Goal: Information Seeking & Learning: Understand process/instructions

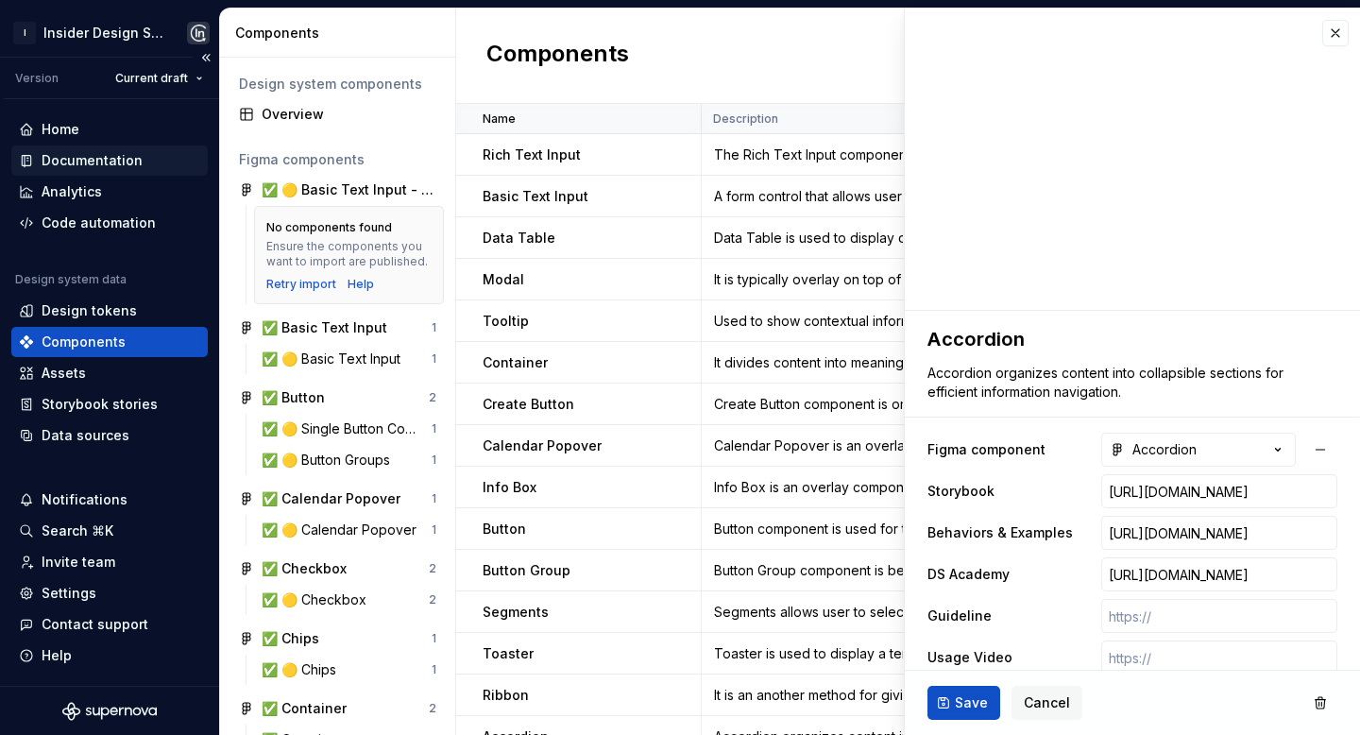
click at [128, 163] on div "Documentation" at bounding box center [92, 160] width 101 height 19
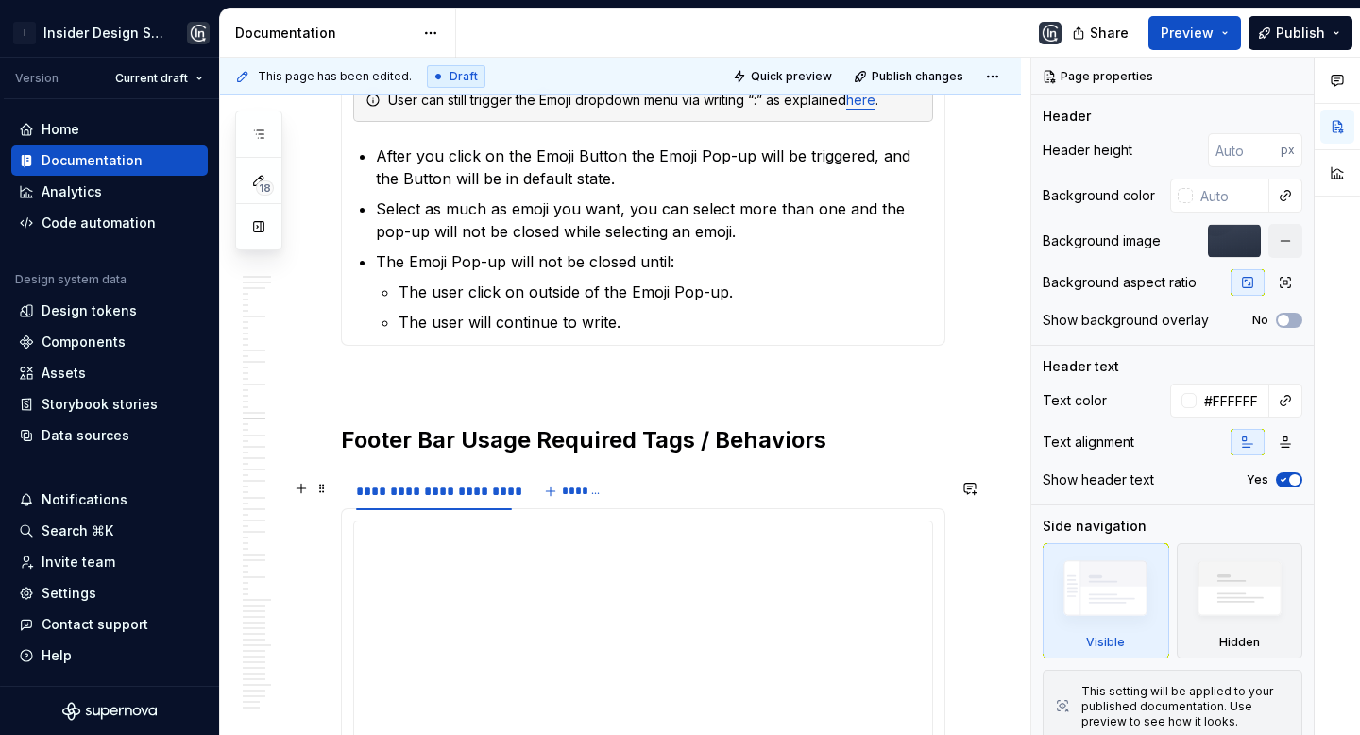
scroll to position [9538, 0]
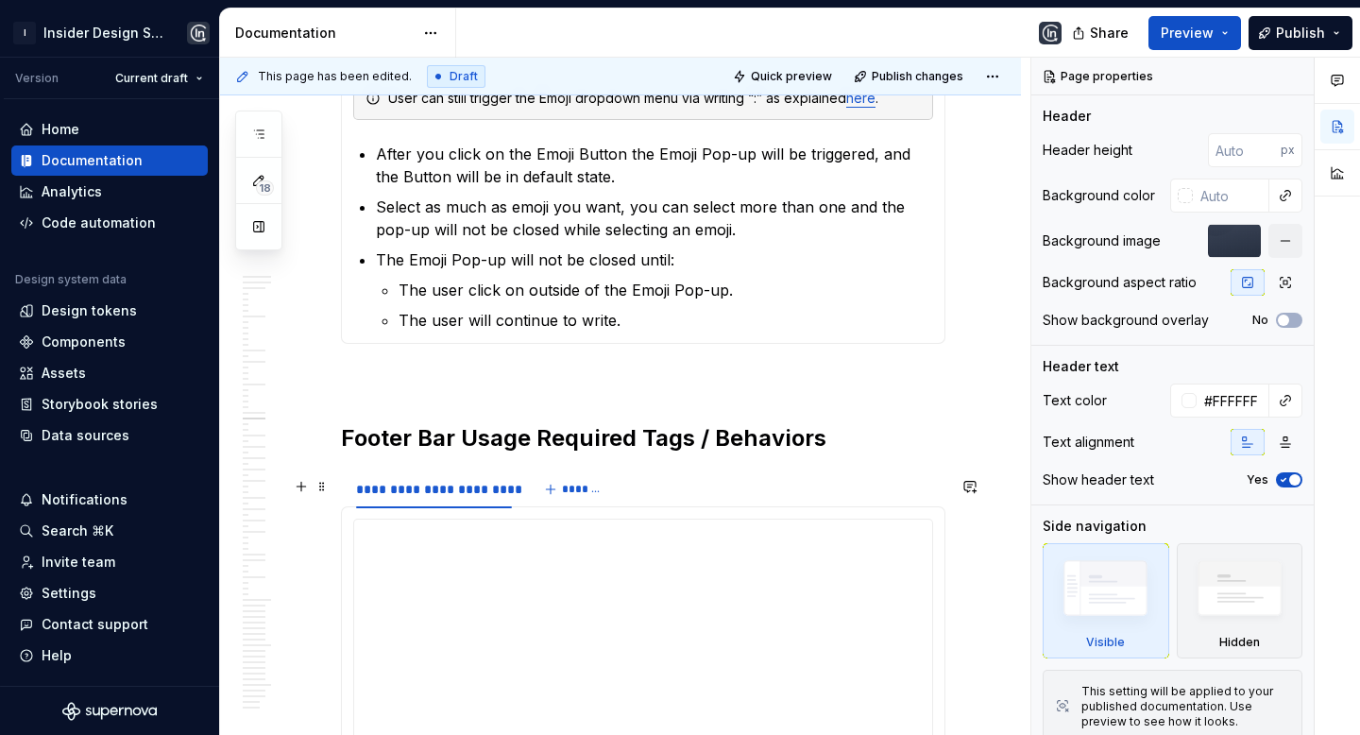
type textarea "*"
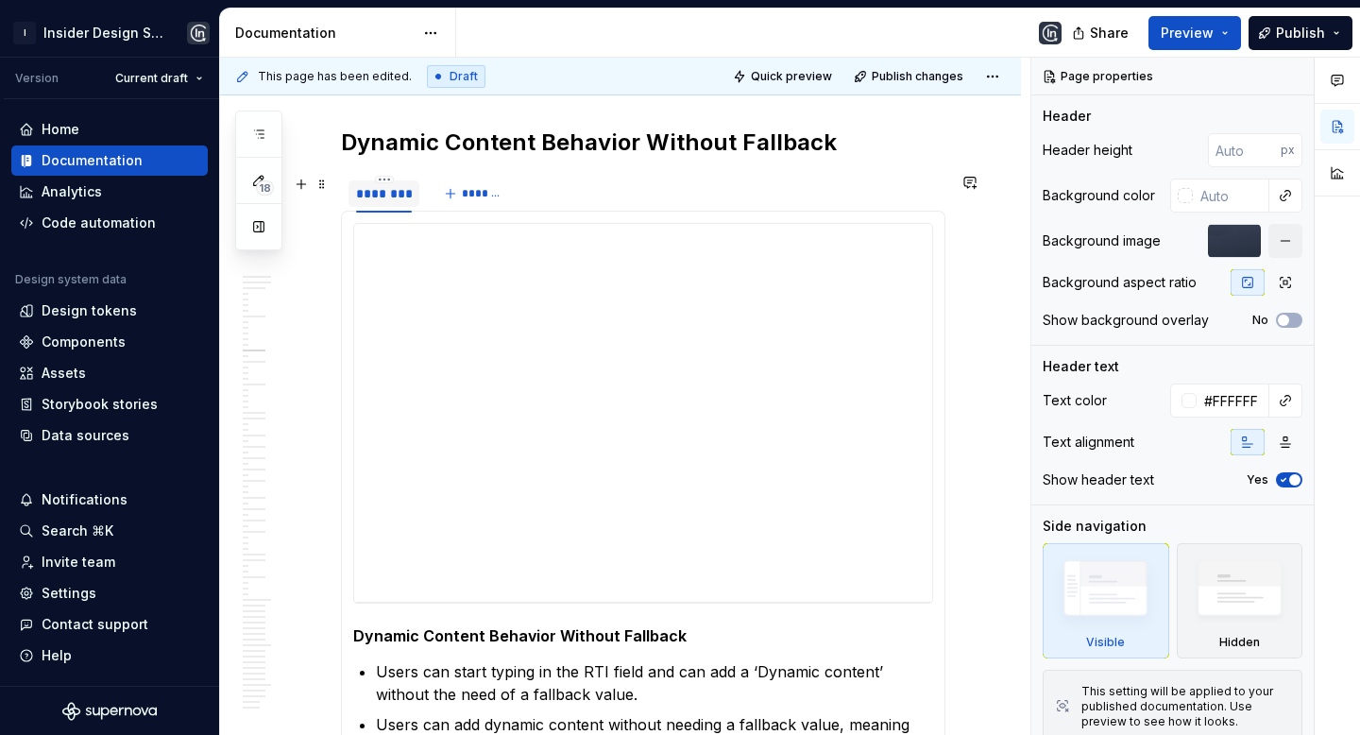
scroll to position [4600, 0]
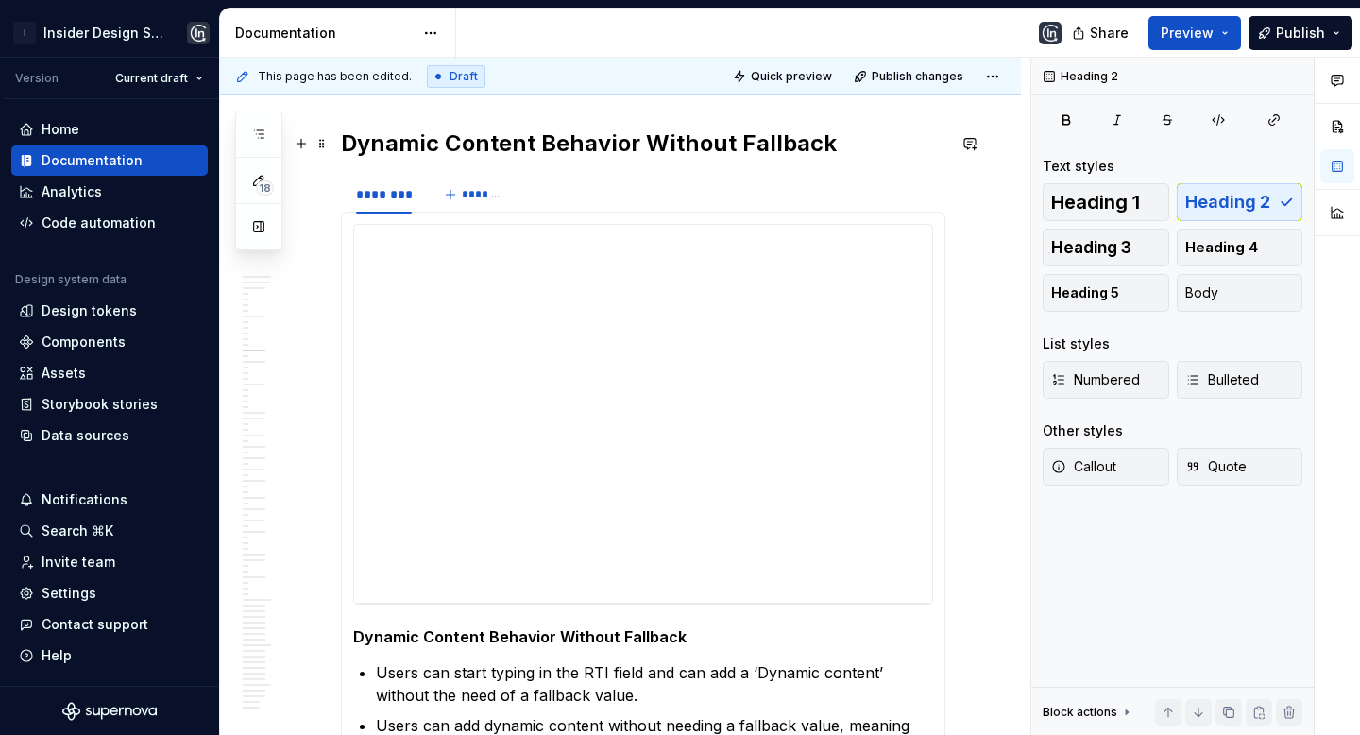
click at [408, 139] on h2 "Dynamic Content Behavior Without Fallback" at bounding box center [643, 143] width 605 height 30
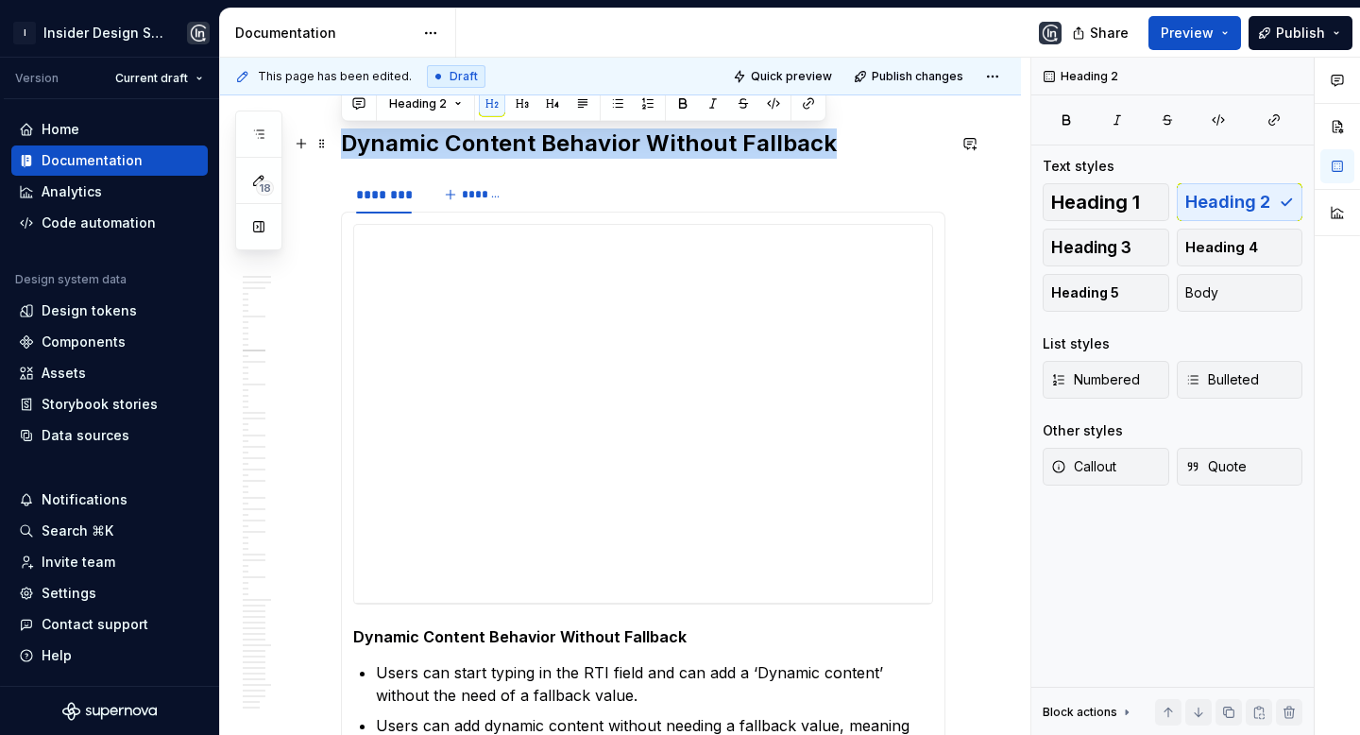
click at [408, 139] on h2 "Dynamic Content Behavior Without Fallback" at bounding box center [643, 143] width 605 height 30
click at [785, 242] on div "**********" at bounding box center [642, 240] width 577 height 31
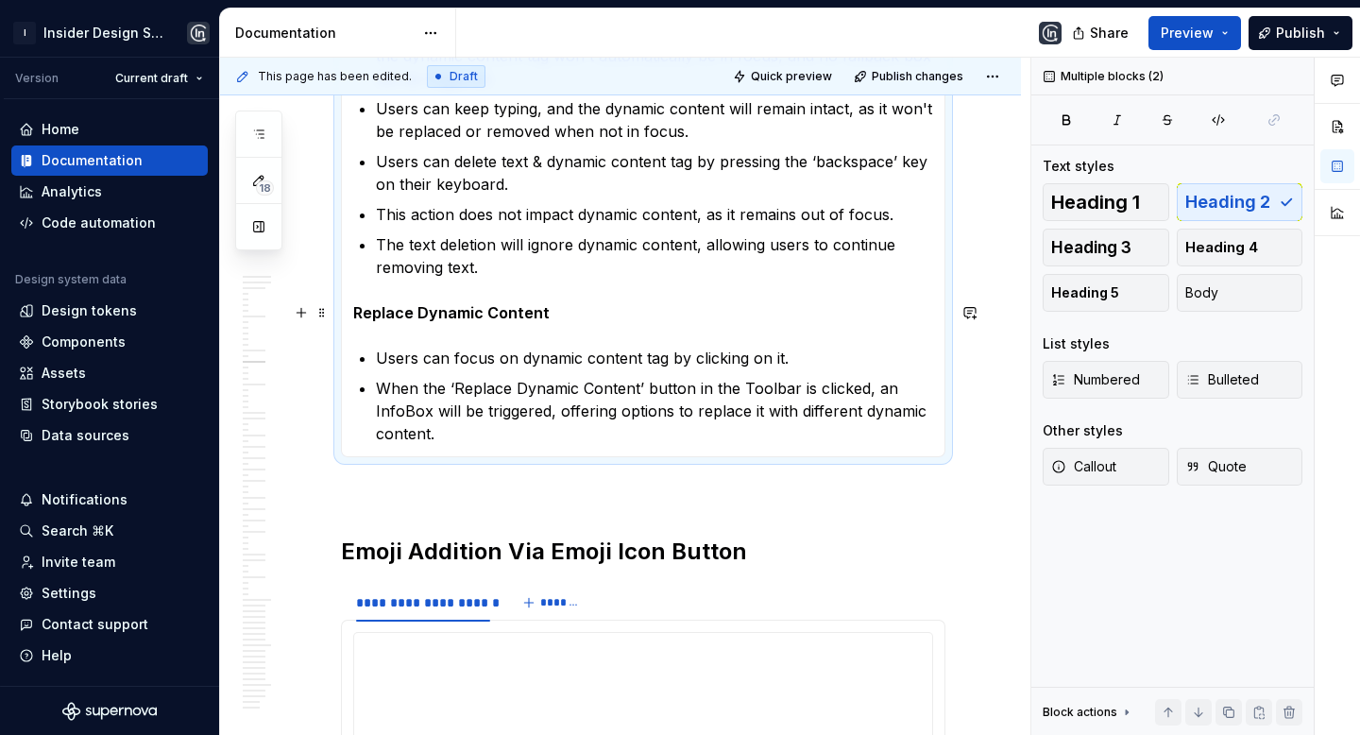
scroll to position [5296, 0]
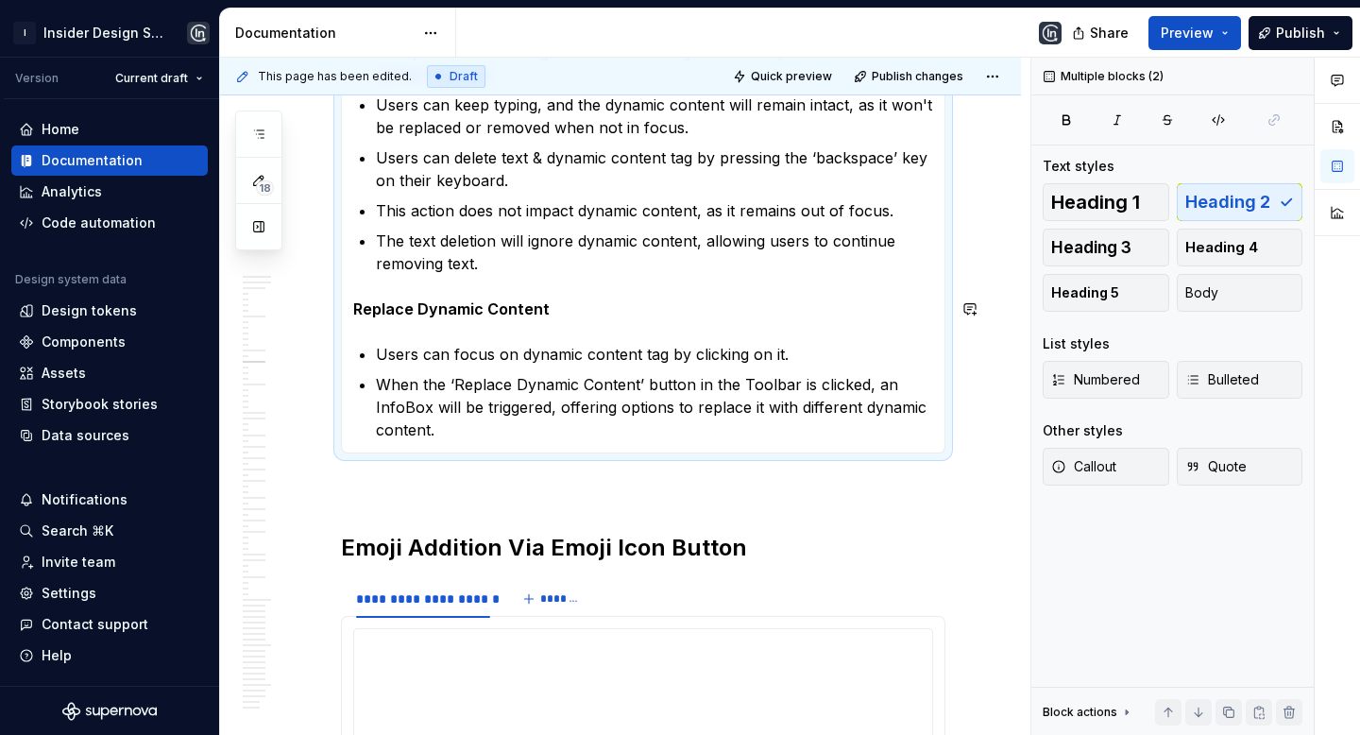
copy div "Dynamic Content Behavior Without Fallback"
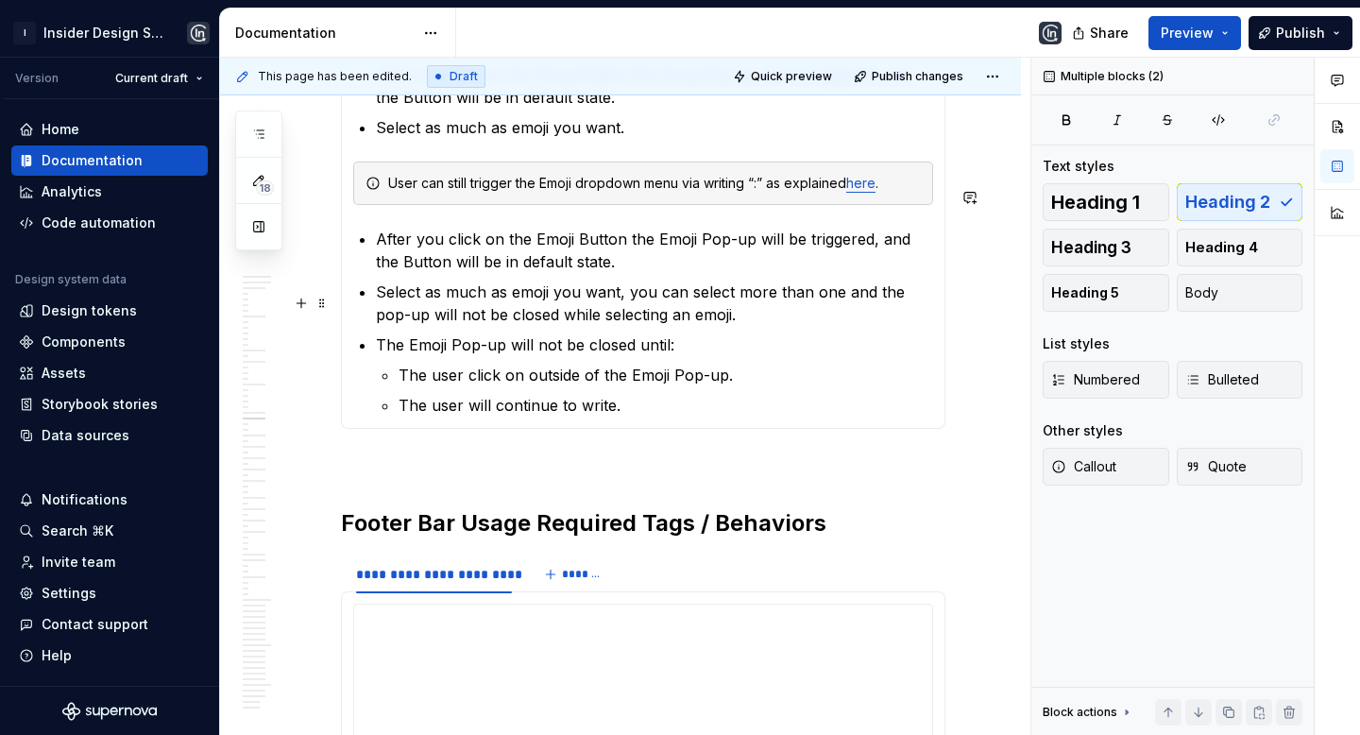
scroll to position [9452, 0]
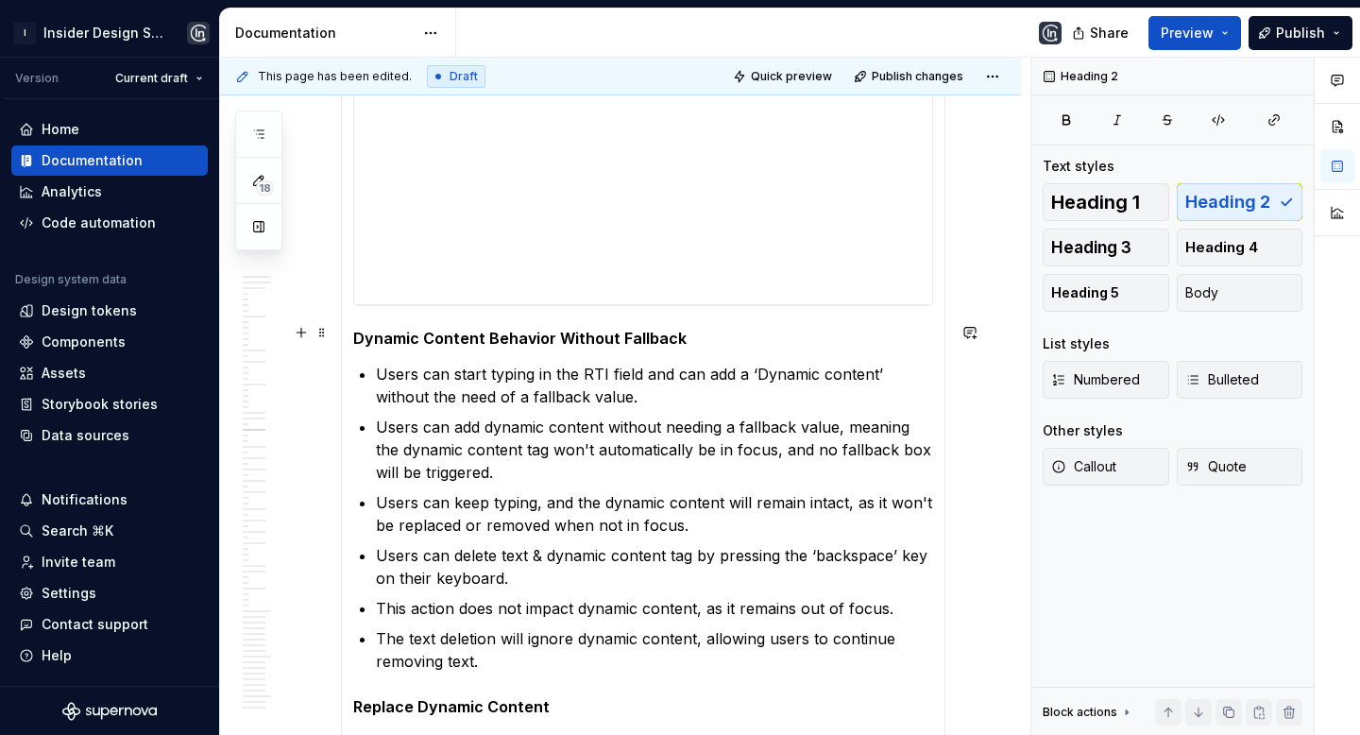
scroll to position [10499, 0]
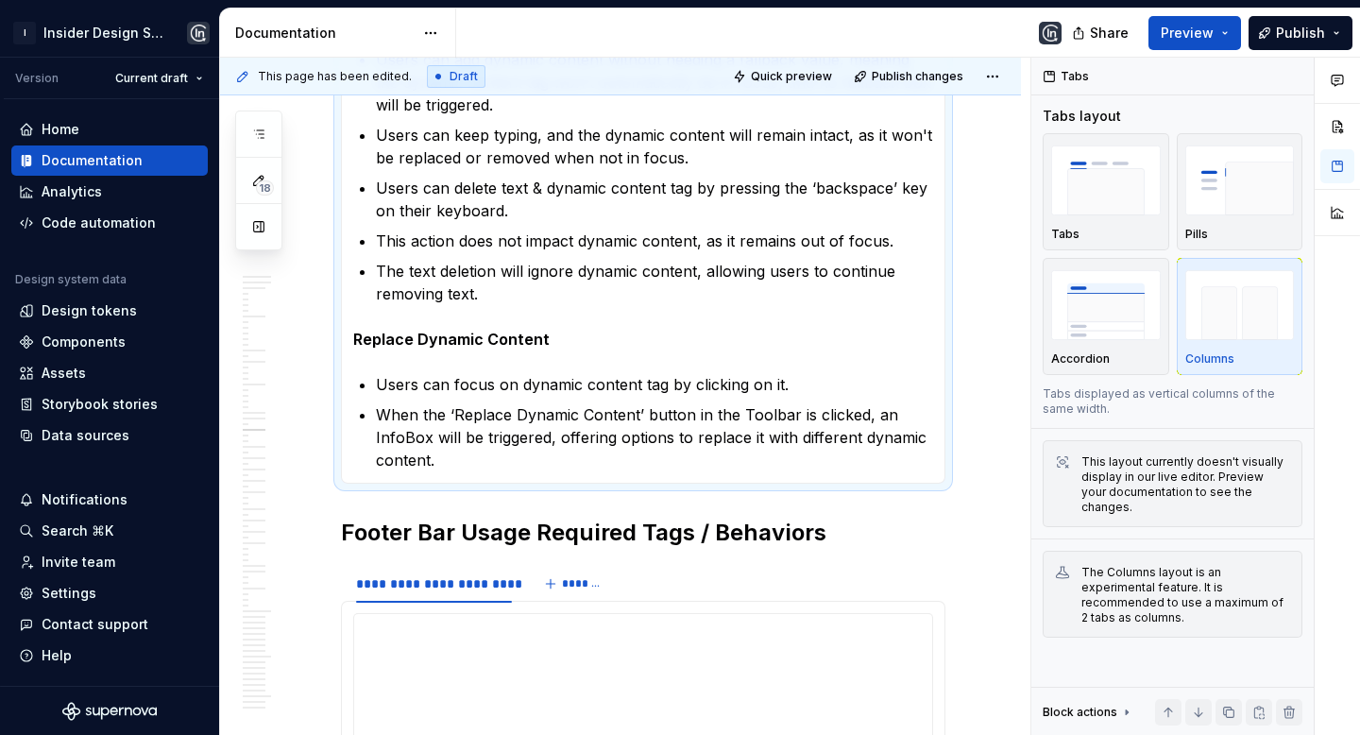
scroll to position [10205, 0]
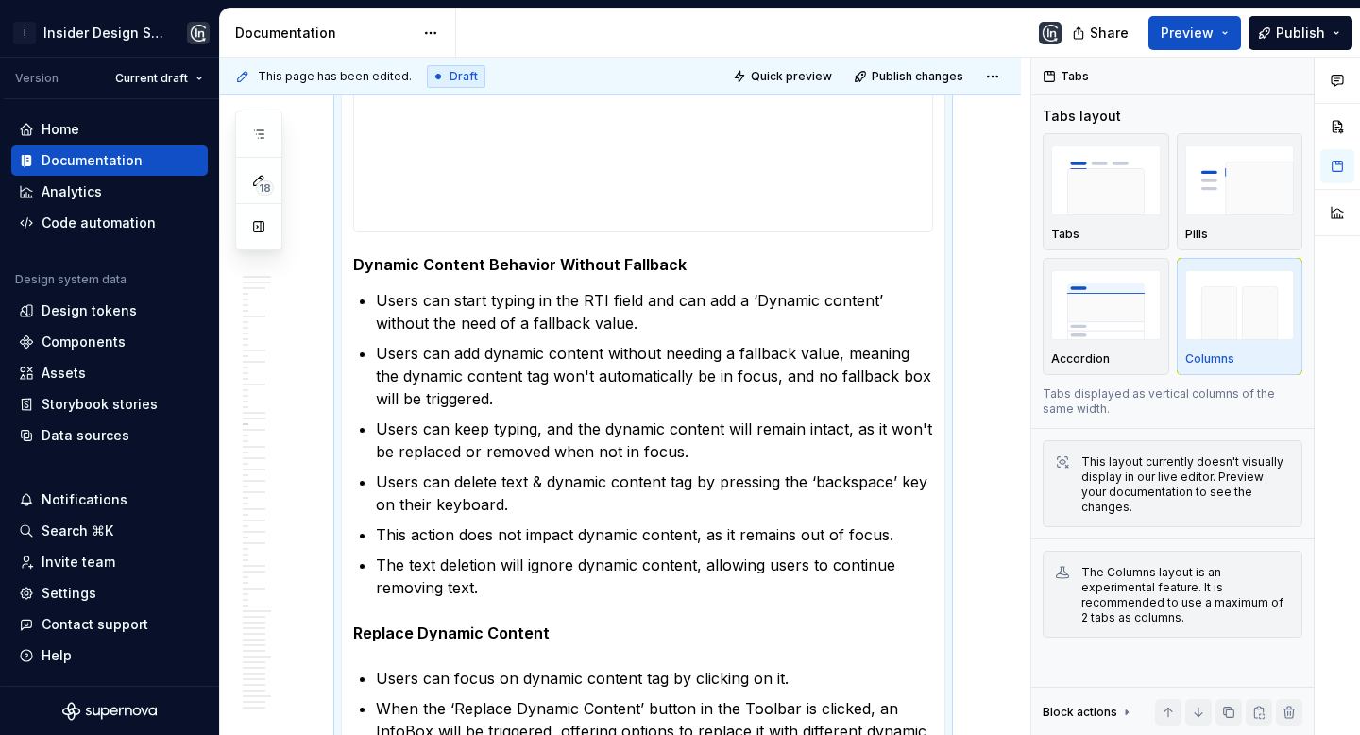
click at [1348, 588] on div at bounding box center [1337, 397] width 45 height 678
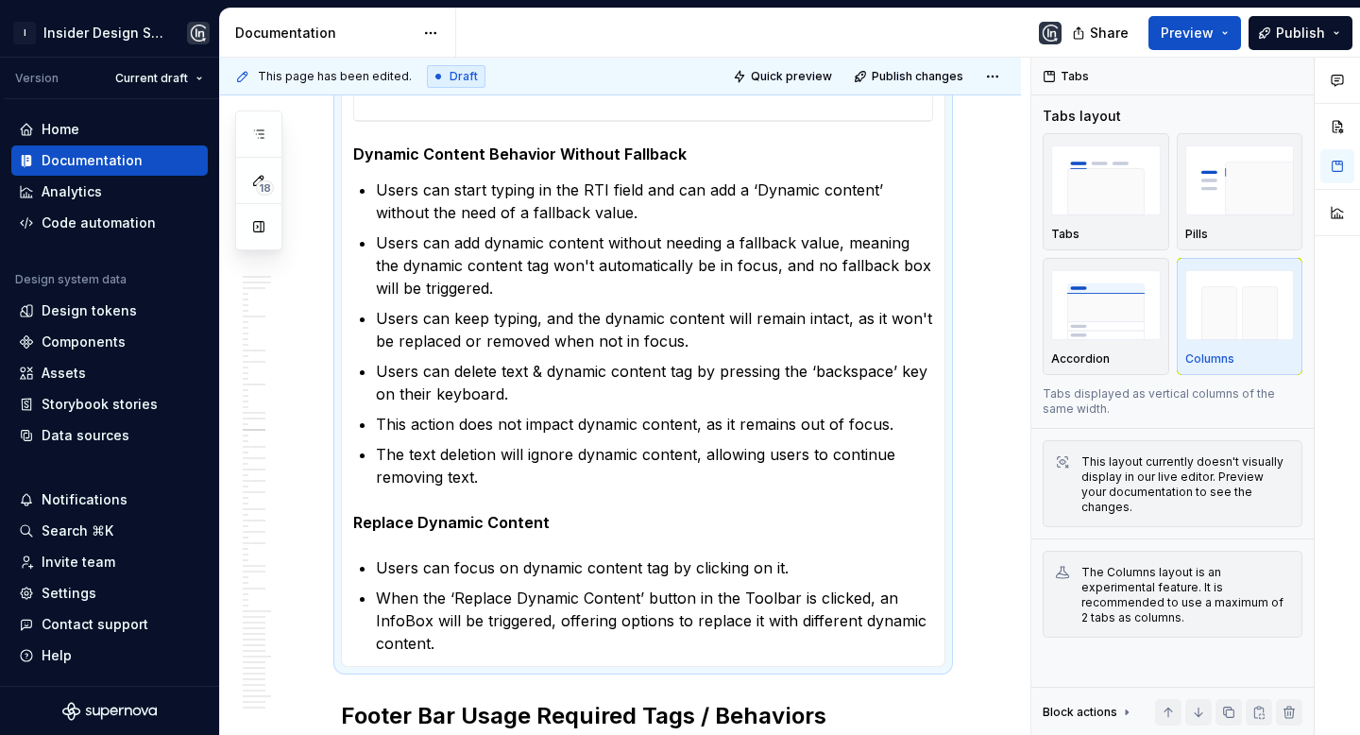
scroll to position [10678, 0]
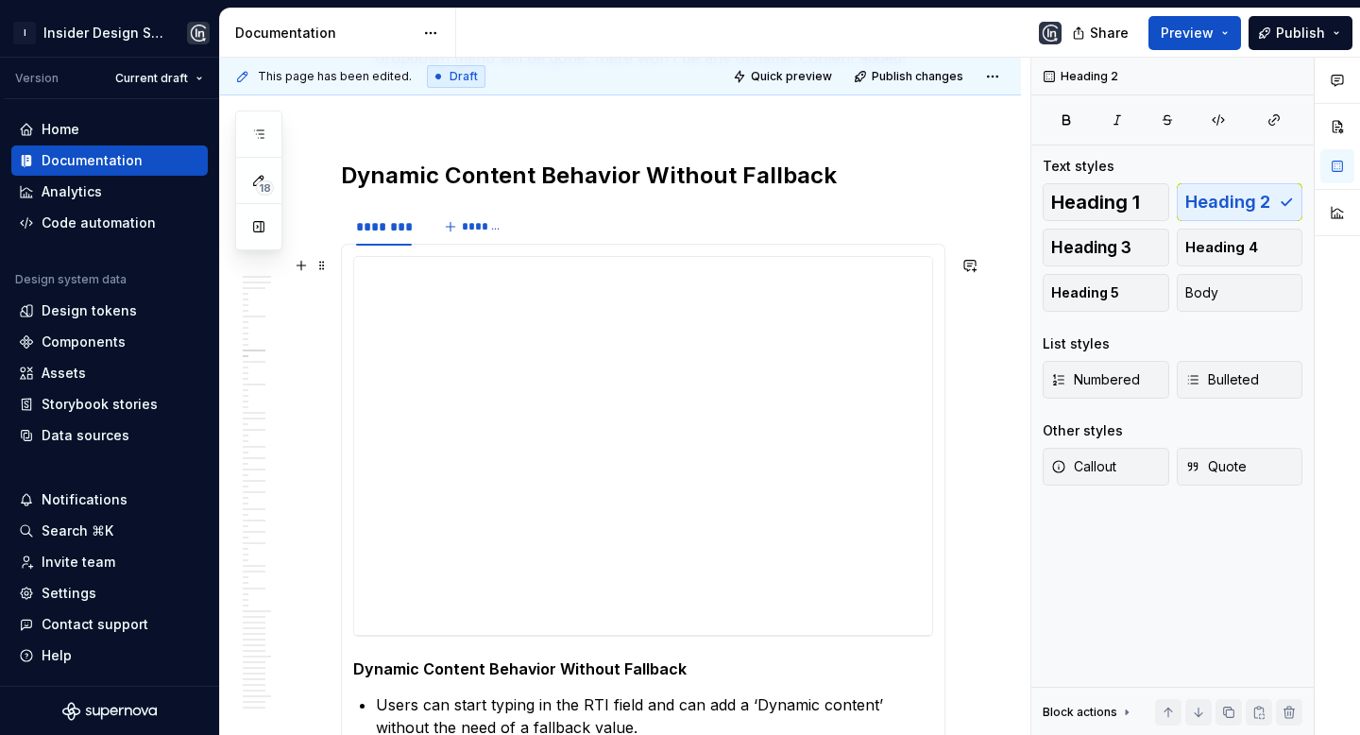
scroll to position [4552, 0]
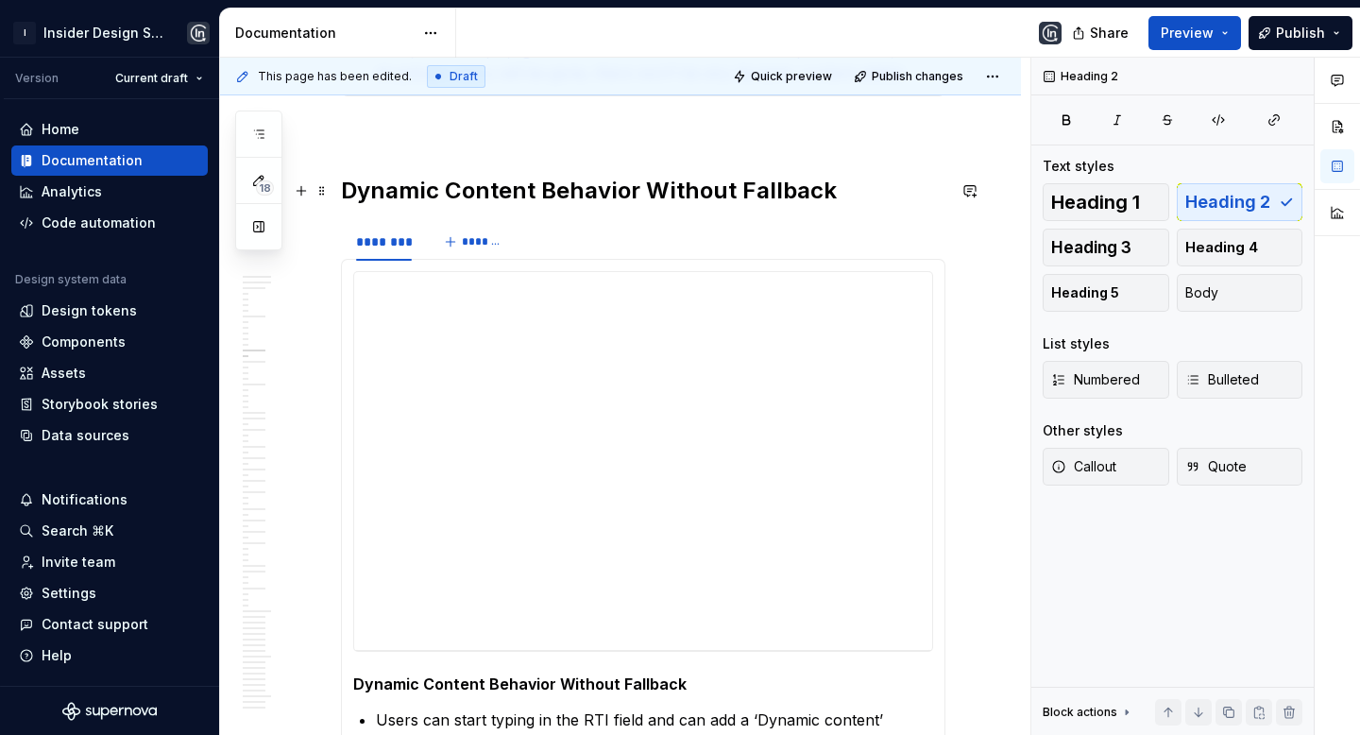
click at [352, 188] on h2 "Dynamic Content Behavior Without Fallback" at bounding box center [643, 191] width 605 height 30
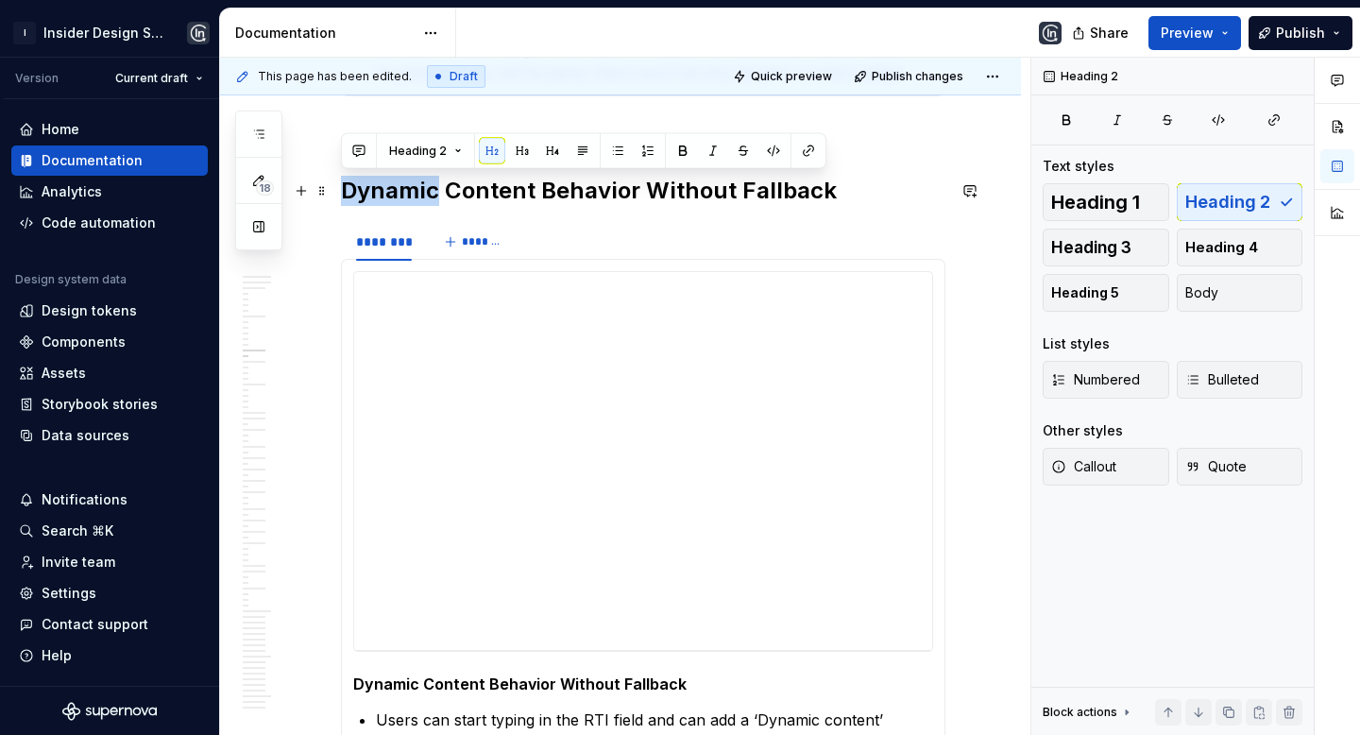
click at [352, 188] on h2 "Dynamic Content Behavior Without Fallback" at bounding box center [643, 191] width 605 height 30
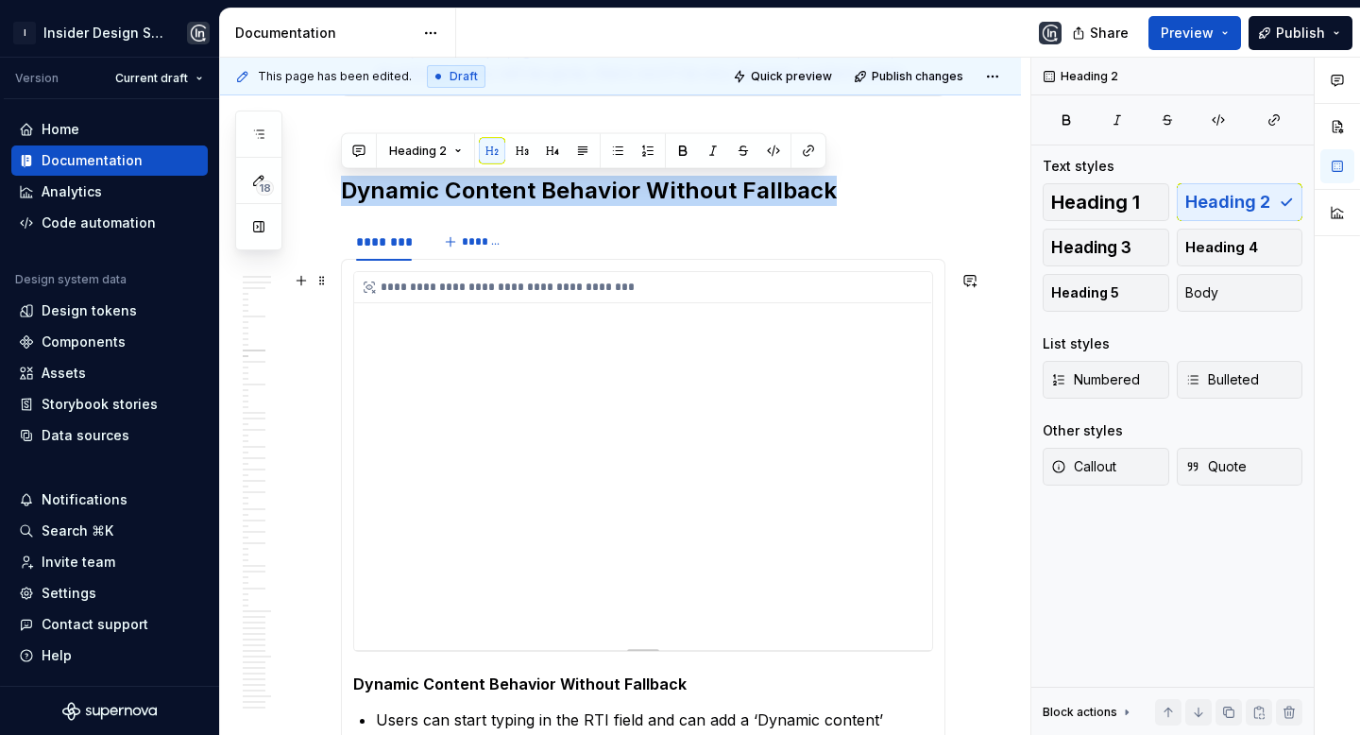
click at [374, 323] on div "**********" at bounding box center [643, 461] width 578 height 378
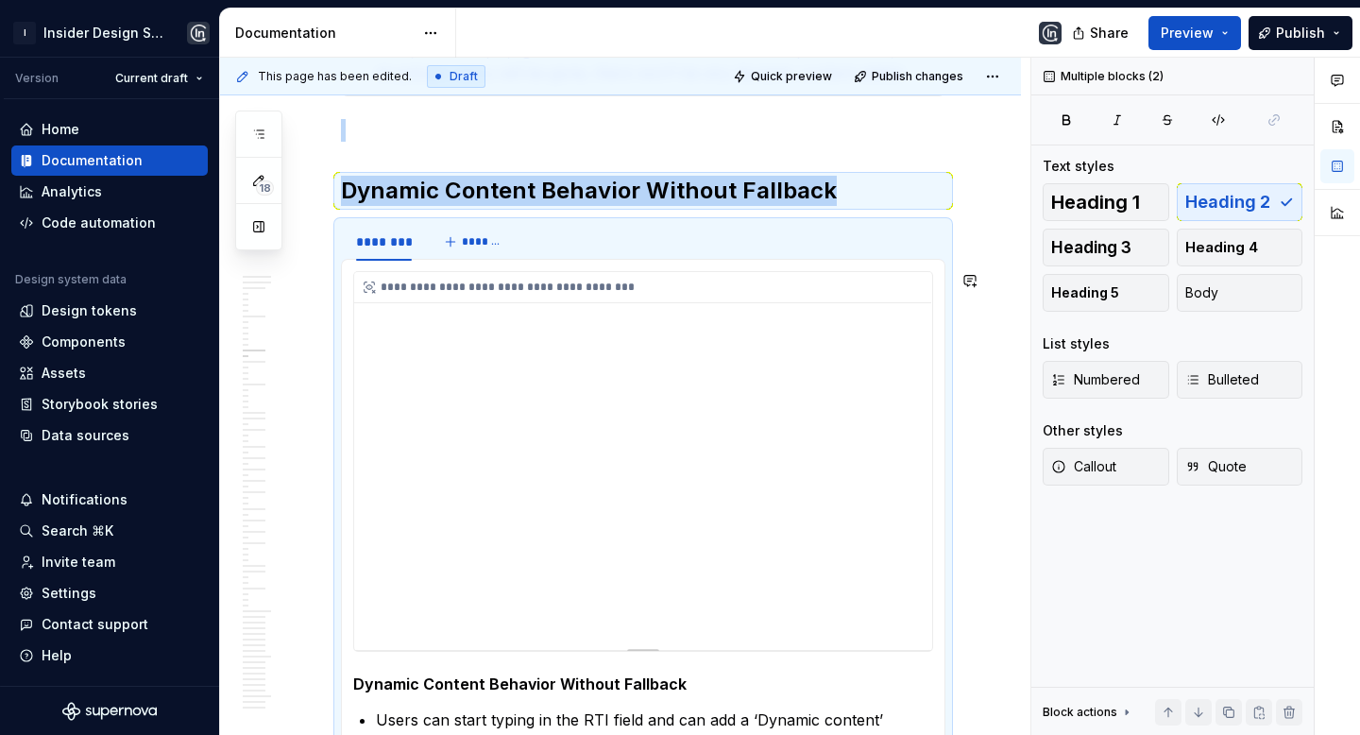
copy div "Dynamic Content Behavior Without Fallback"
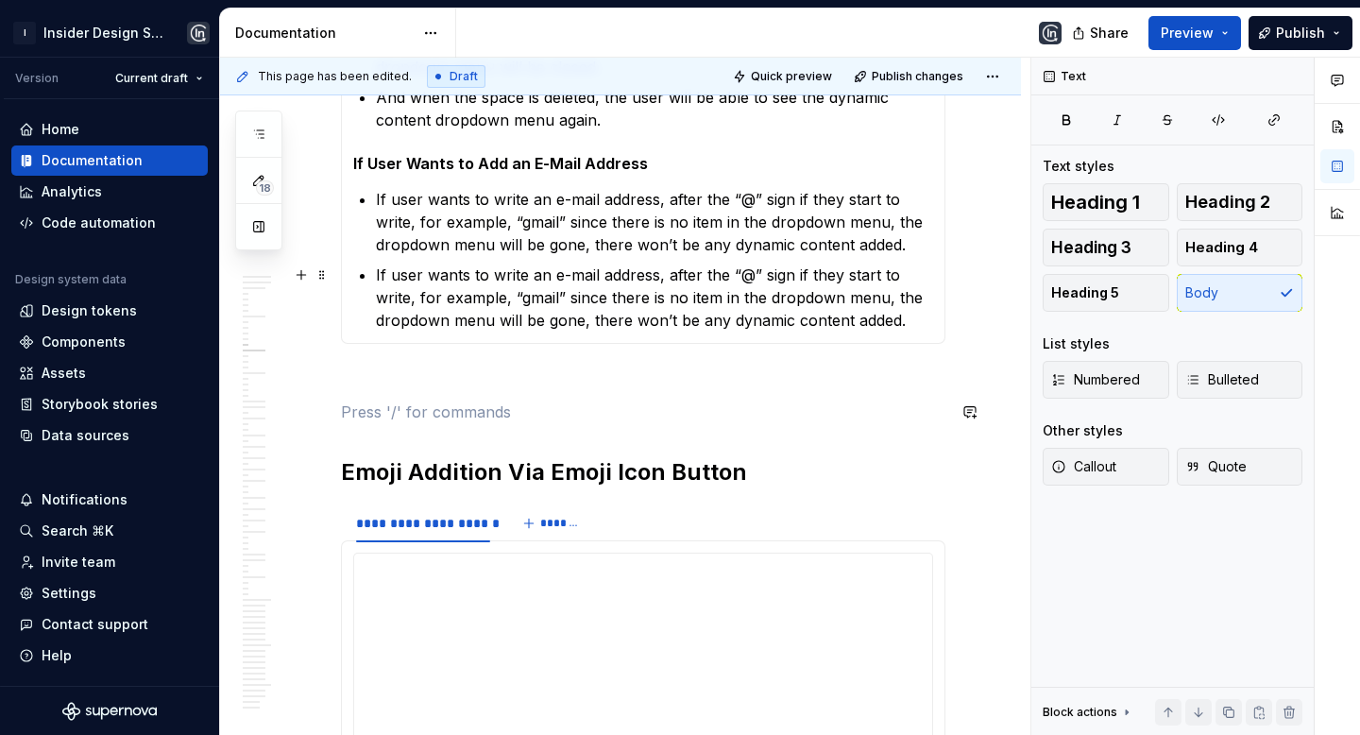
scroll to position [4251, 0]
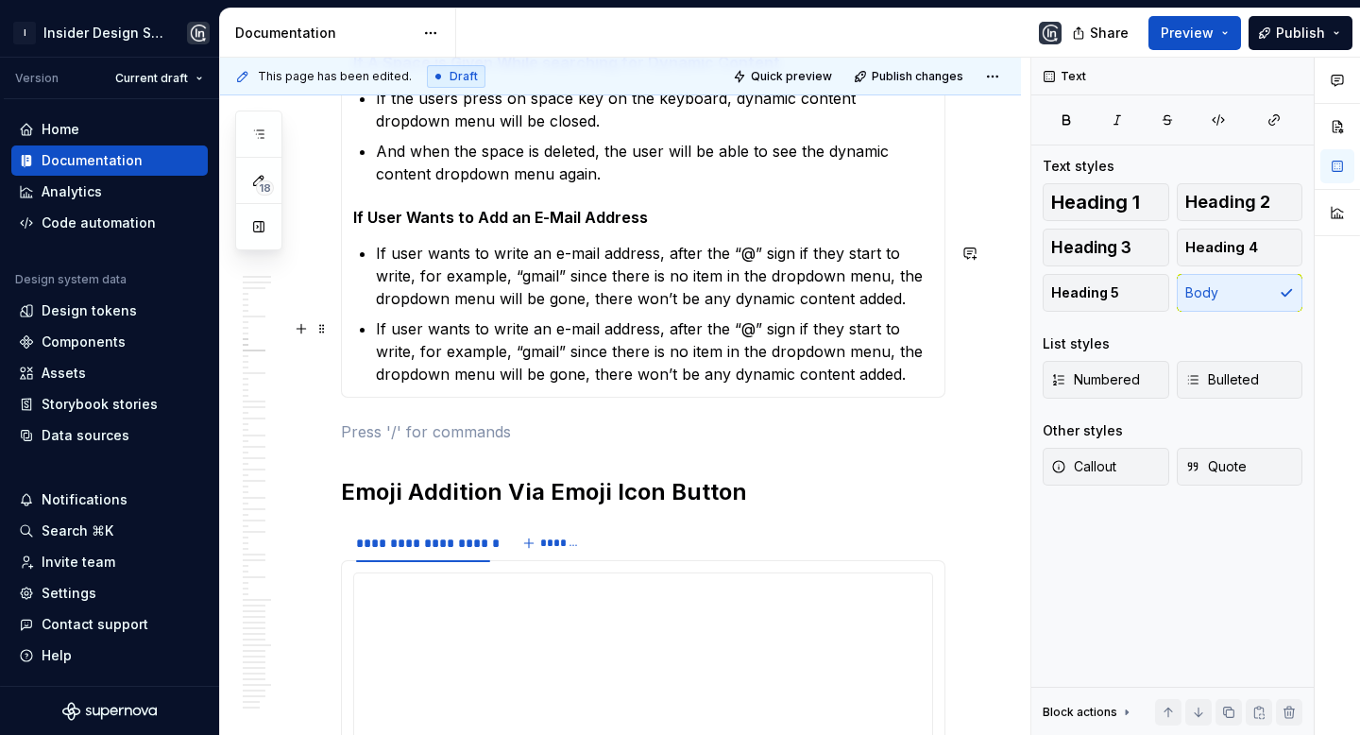
click at [907, 361] on p "If user wants to write an e-mail address, after the “@” sign if they start to w…" at bounding box center [654, 351] width 557 height 68
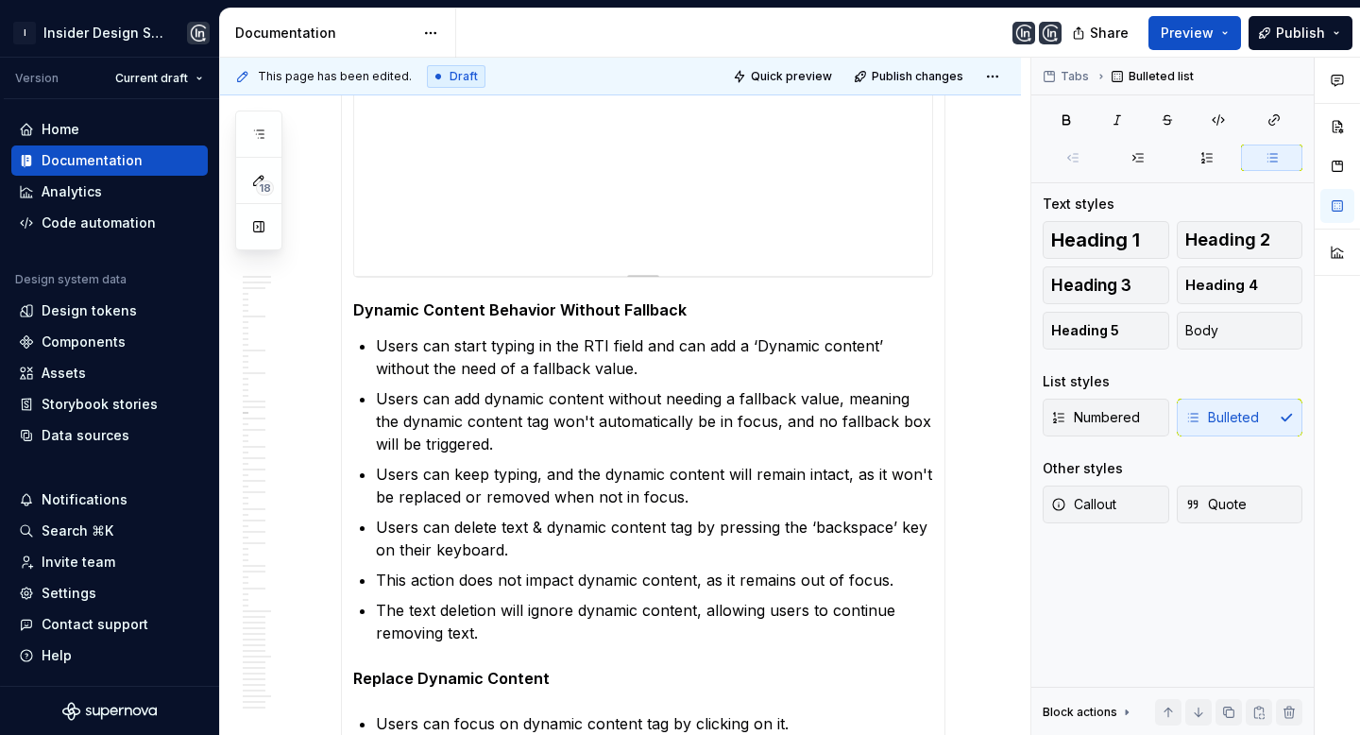
scroll to position [9161, 0]
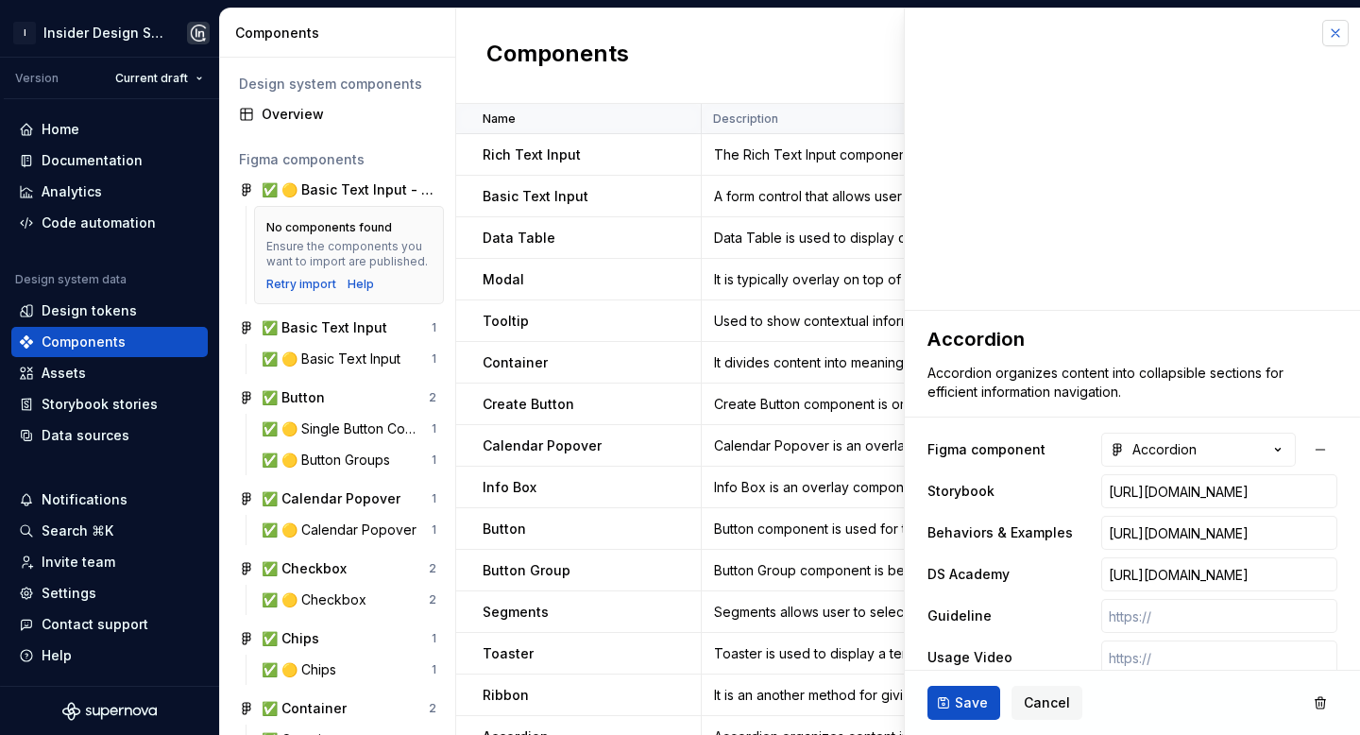
click at [1323, 34] on button "button" at bounding box center [1336, 33] width 26 height 26
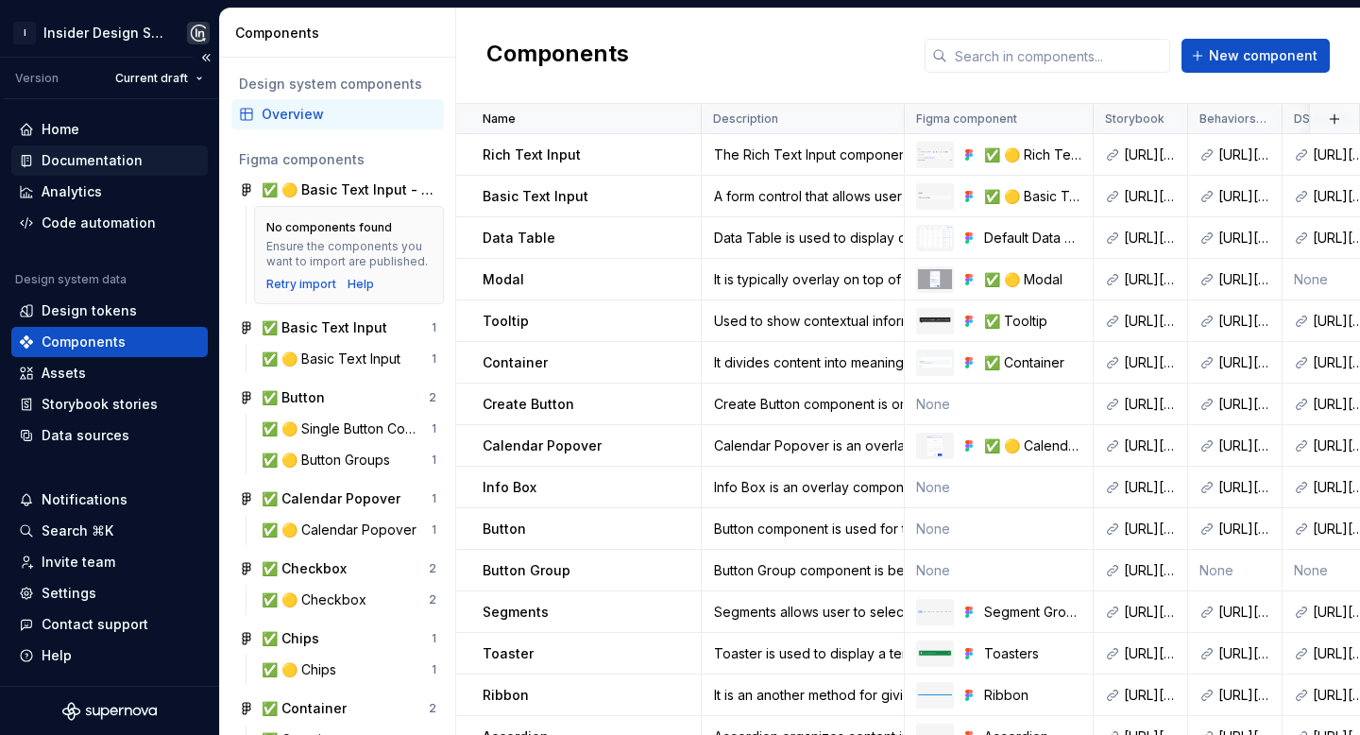
click at [117, 163] on div "Documentation" at bounding box center [92, 160] width 101 height 19
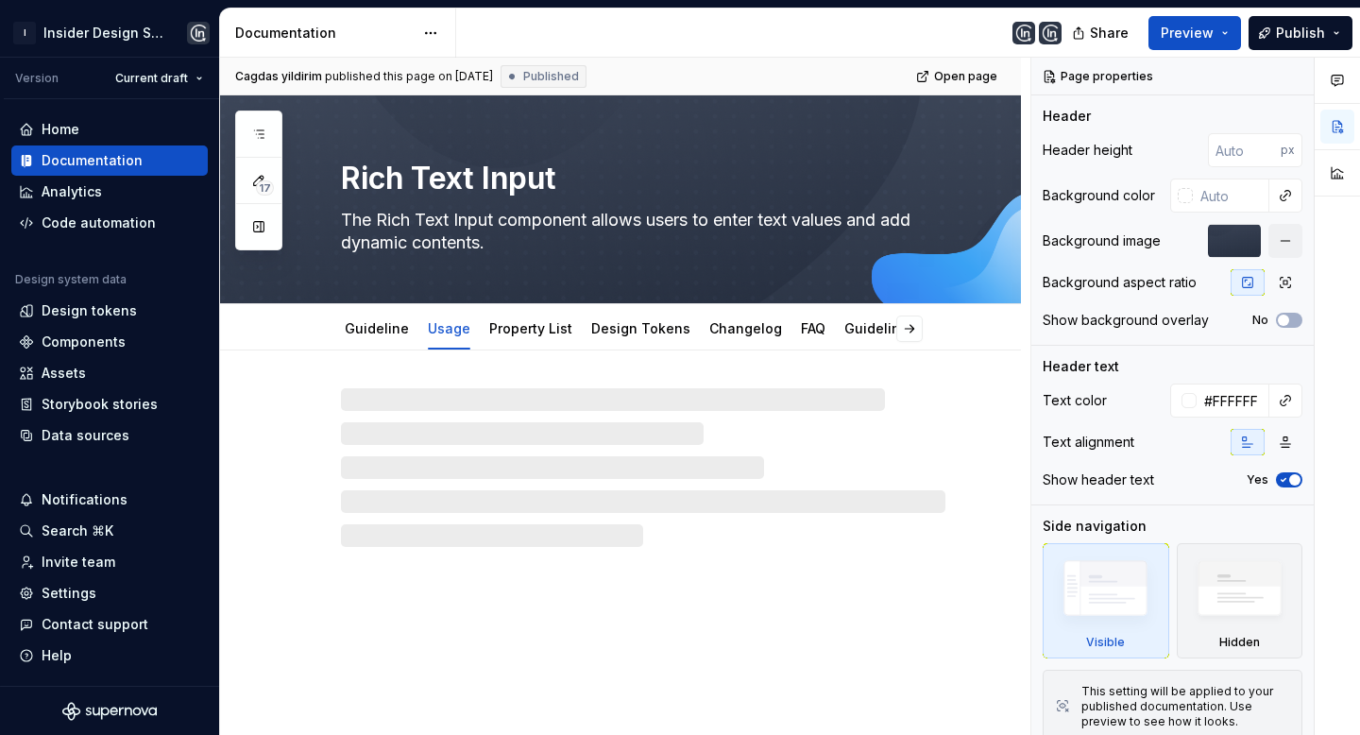
type textarea "*"
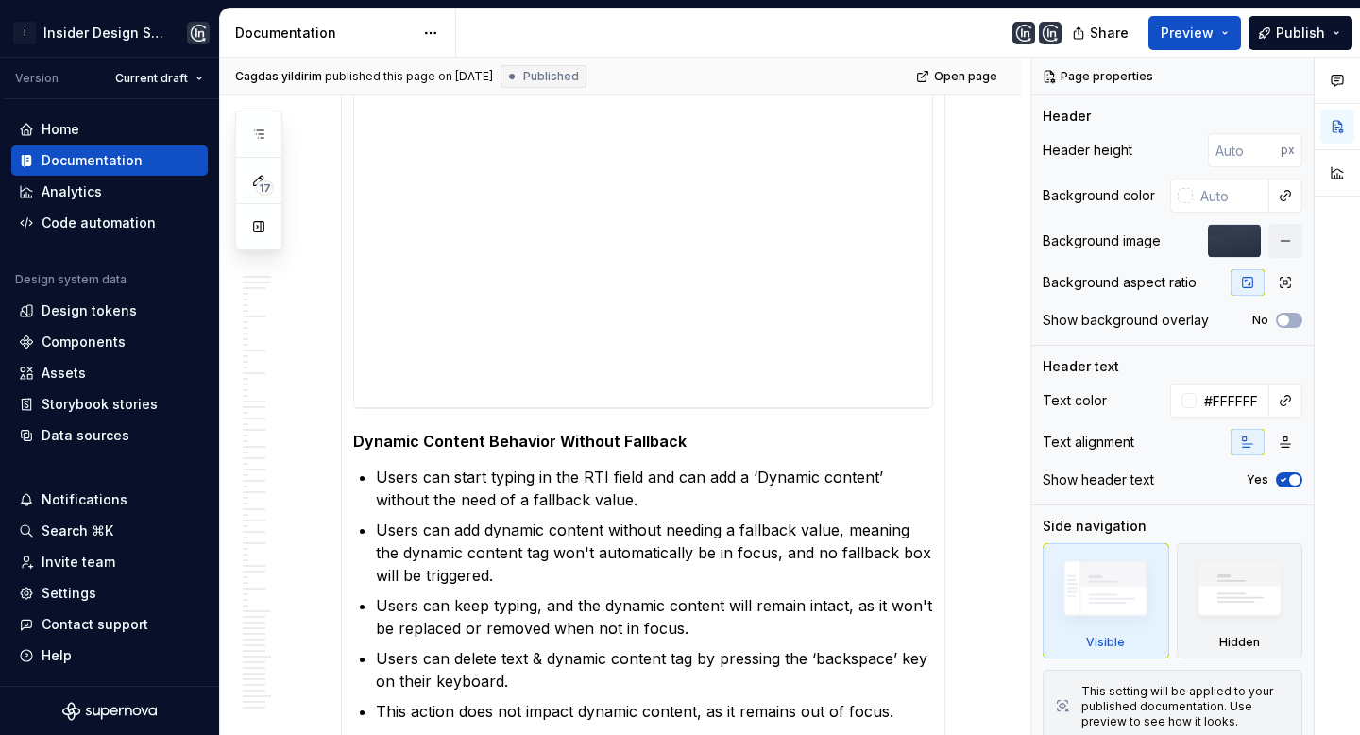
scroll to position [8921, 0]
